Goal: Task Accomplishment & Management: Use online tool/utility

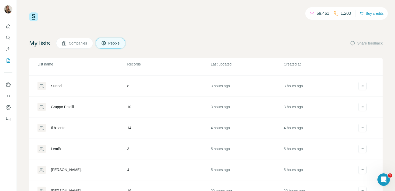
scroll to position [37, 0]
click at [60, 128] on div "Il bisonte" at bounding box center [58, 127] width 14 height 5
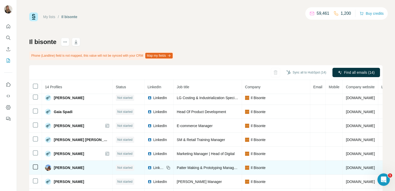
scroll to position [38, 0]
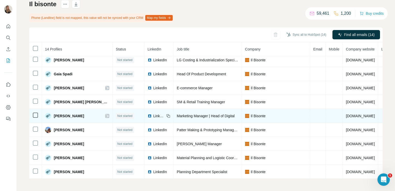
click at [106, 114] on icon at bounding box center [107, 116] width 3 height 4
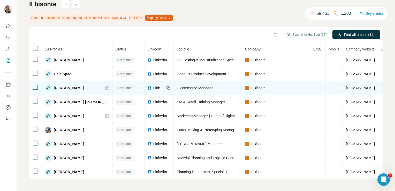
scroll to position [0, 0]
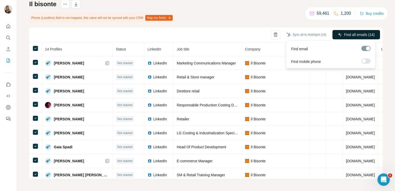
click at [353, 32] on span "Find all emails (14)" at bounding box center [359, 34] width 31 height 5
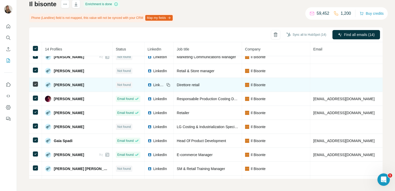
scroll to position [74, 0]
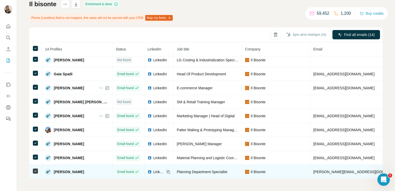
click at [153, 169] on span "LinkedIn" at bounding box center [158, 171] width 11 height 5
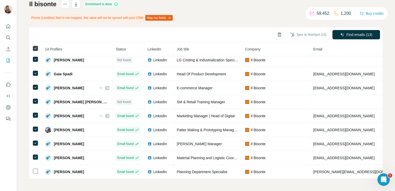
click at [35, 51] on icon at bounding box center [35, 48] width 6 height 6
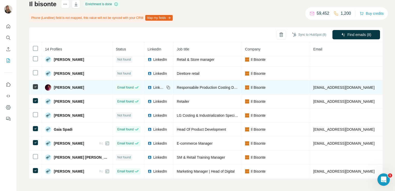
scroll to position [0, 0]
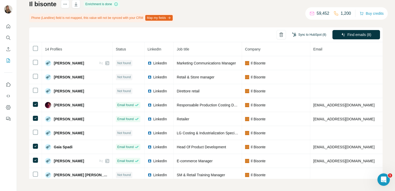
click at [298, 37] on button "Sync to HubSpot (8)" at bounding box center [309, 35] width 41 height 8
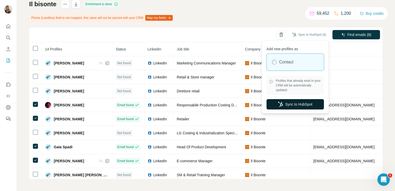
click at [287, 104] on button "Sync to HubSpot" at bounding box center [295, 104] width 57 height 10
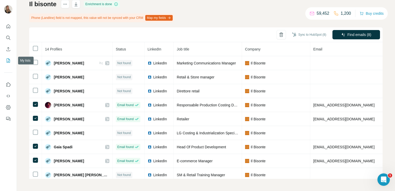
click at [8, 58] on icon "My lists" at bounding box center [9, 59] width 3 height 3
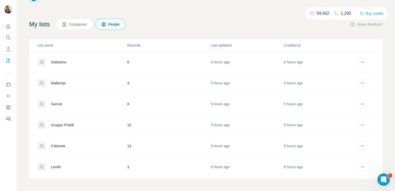
click at [61, 126] on div "Gruppo Pritelli" at bounding box center [62, 124] width 23 height 5
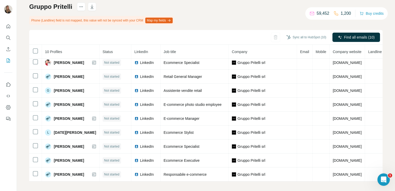
scroll to position [35, 0]
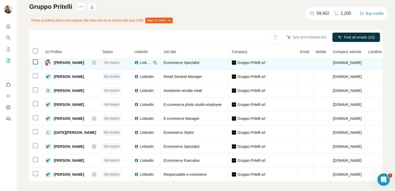
click at [93, 61] on icon at bounding box center [94, 63] width 3 height 4
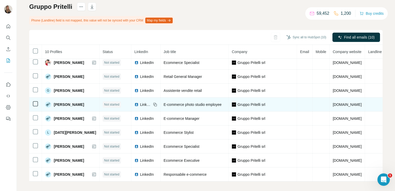
scroll to position [0, 0]
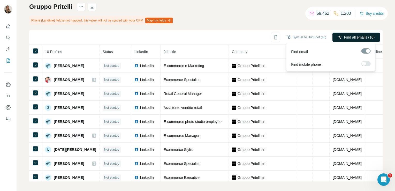
click at [344, 38] on span "Find all emails (10)" at bounding box center [359, 37] width 31 height 5
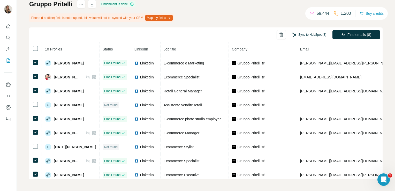
click at [302, 37] on button "Sync to HubSpot (8)" at bounding box center [309, 35] width 41 height 8
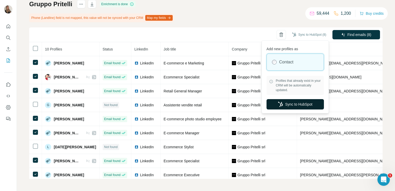
click at [290, 104] on button "Sync to HubSpot" at bounding box center [295, 104] width 57 height 10
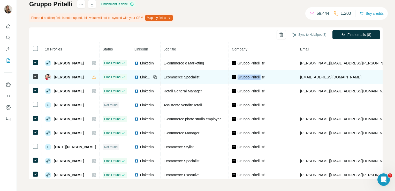
drag, startPoint x: 255, startPoint y: 78, endPoint x: 231, endPoint y: 80, distance: 24.4
click at [231, 80] on td "Gruppo Pritelli srl" at bounding box center [263, 77] width 68 height 14
copy span "Gruppo Pritelli"
